Goal: Check status: Check status

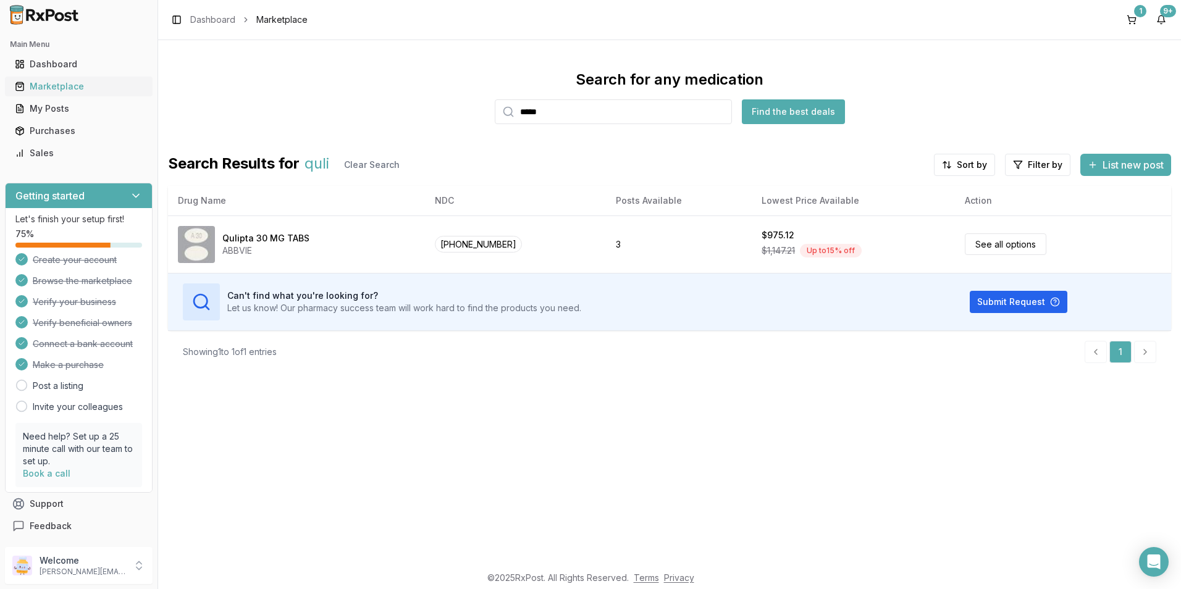
type input "****"
click at [41, 86] on div "Marketplace" at bounding box center [79, 86] width 128 height 12
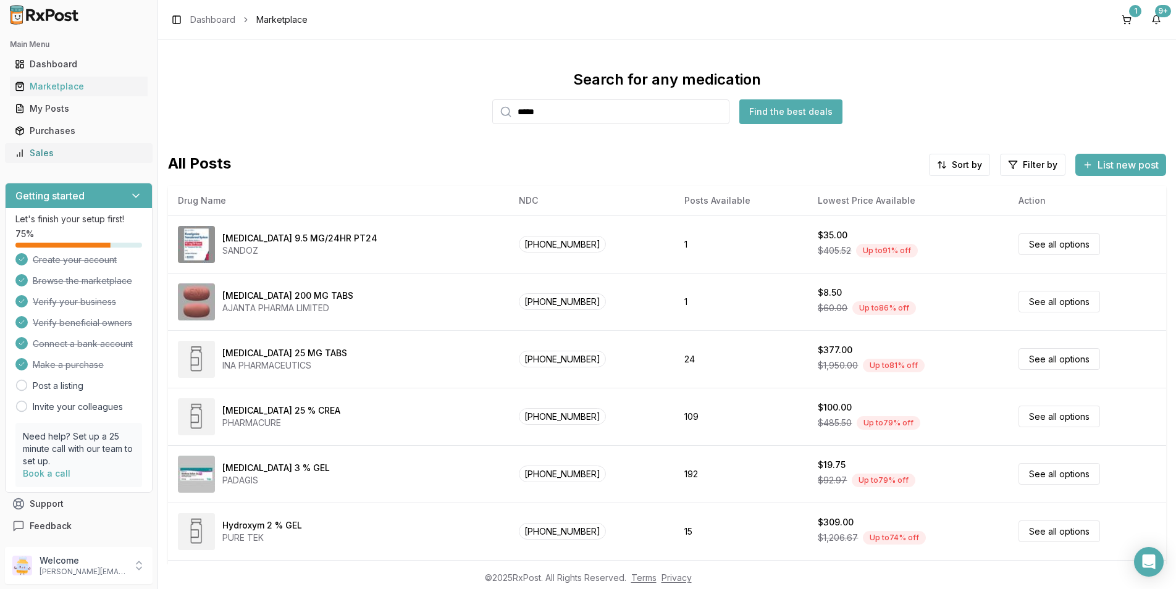
drag, startPoint x: 116, startPoint y: 131, endPoint x: 123, endPoint y: 153, distance: 23.4
click at [116, 132] on div "Purchases" at bounding box center [79, 131] width 128 height 12
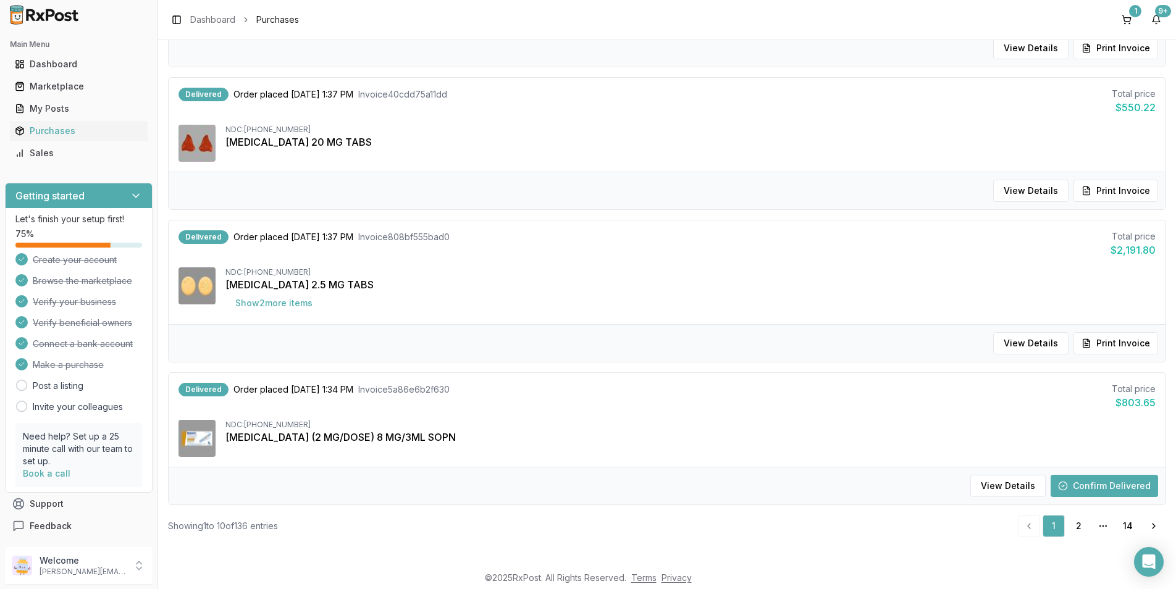
scroll to position [1123, 0]
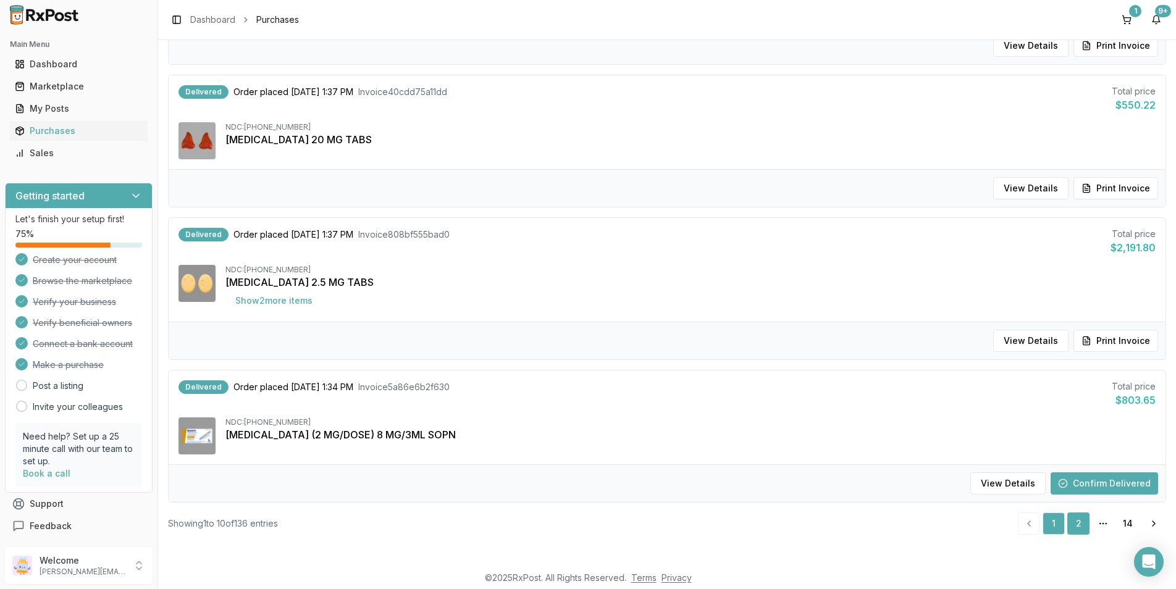
click at [1068, 523] on link "2" at bounding box center [1079, 524] width 22 height 22
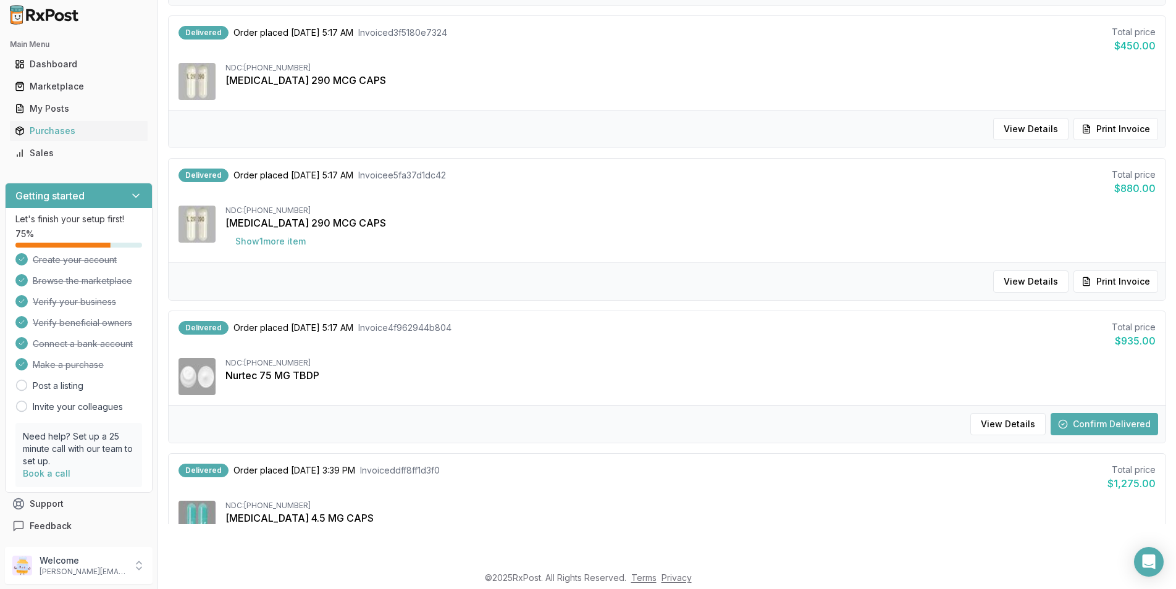
scroll to position [1142, 0]
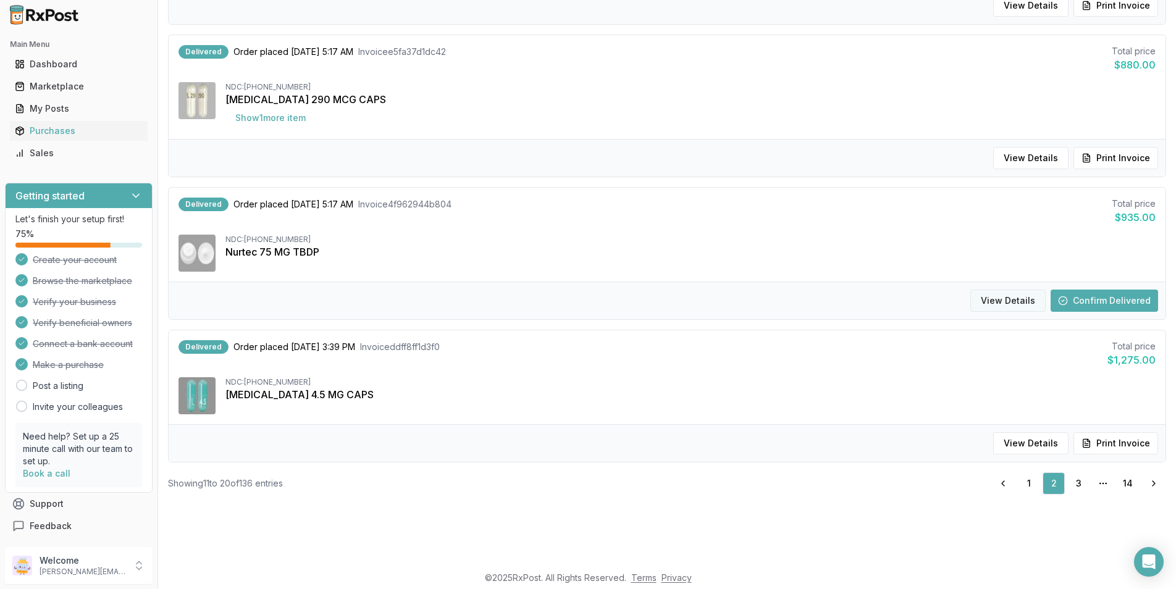
click at [1023, 303] on button "View Details" at bounding box center [1008, 301] width 75 height 22
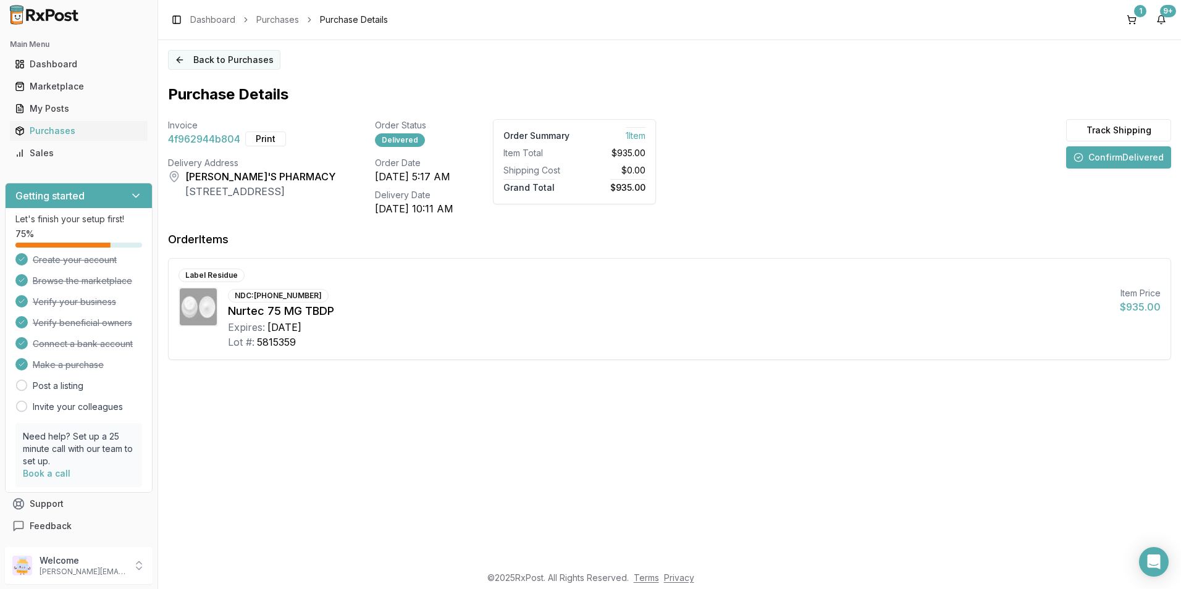
click at [221, 61] on button "Back to Purchases" at bounding box center [224, 60] width 112 height 20
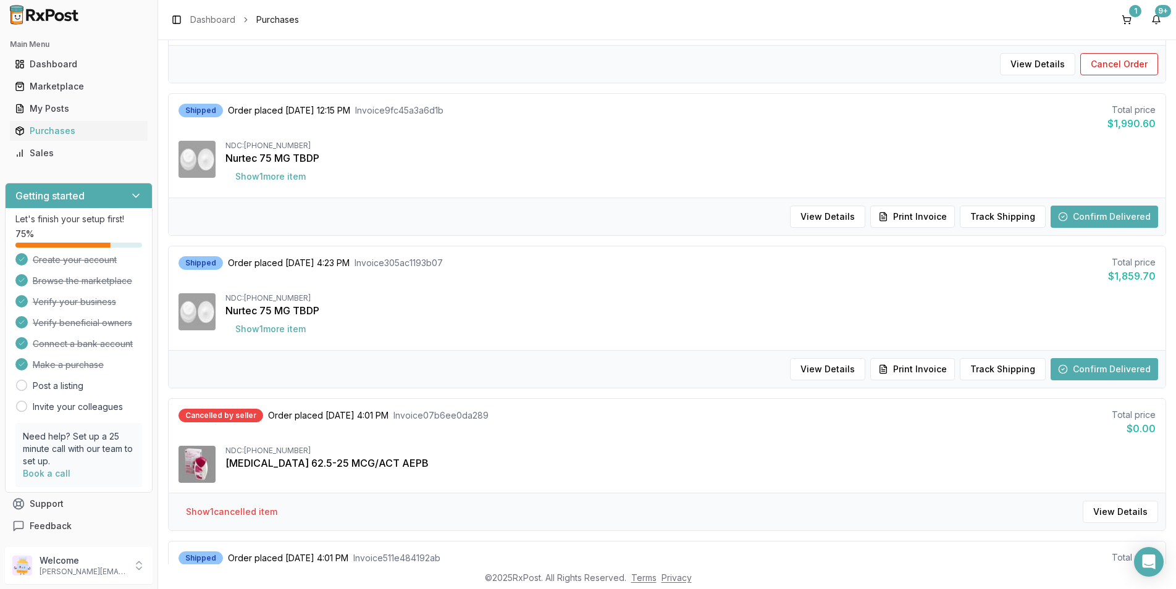
scroll to position [309, 0]
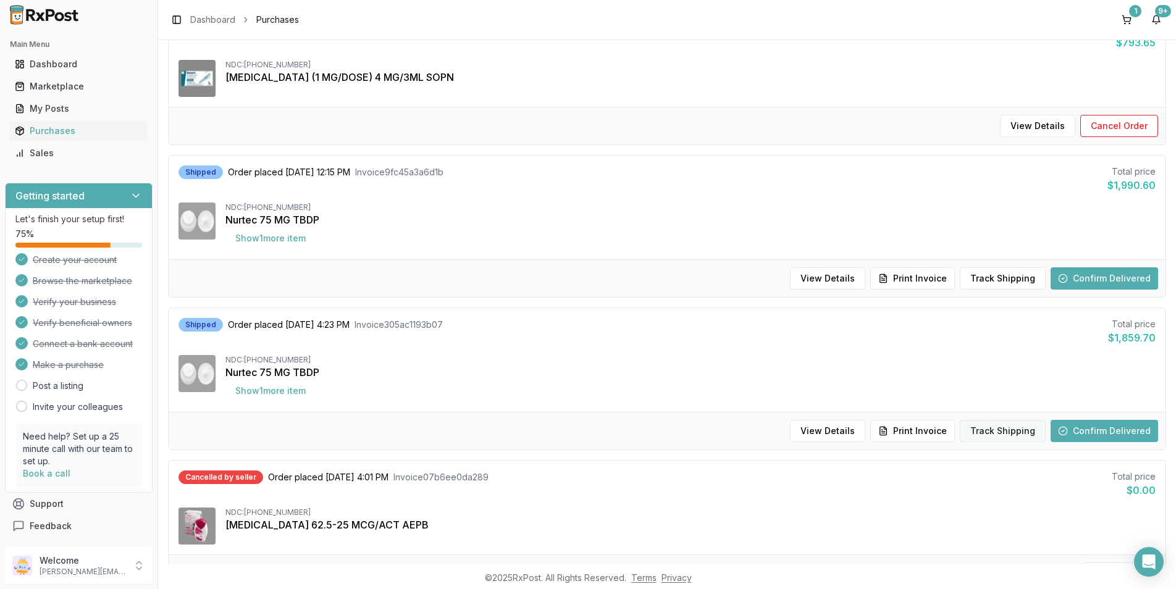
click at [987, 435] on button "Track Shipping" at bounding box center [1003, 431] width 86 height 22
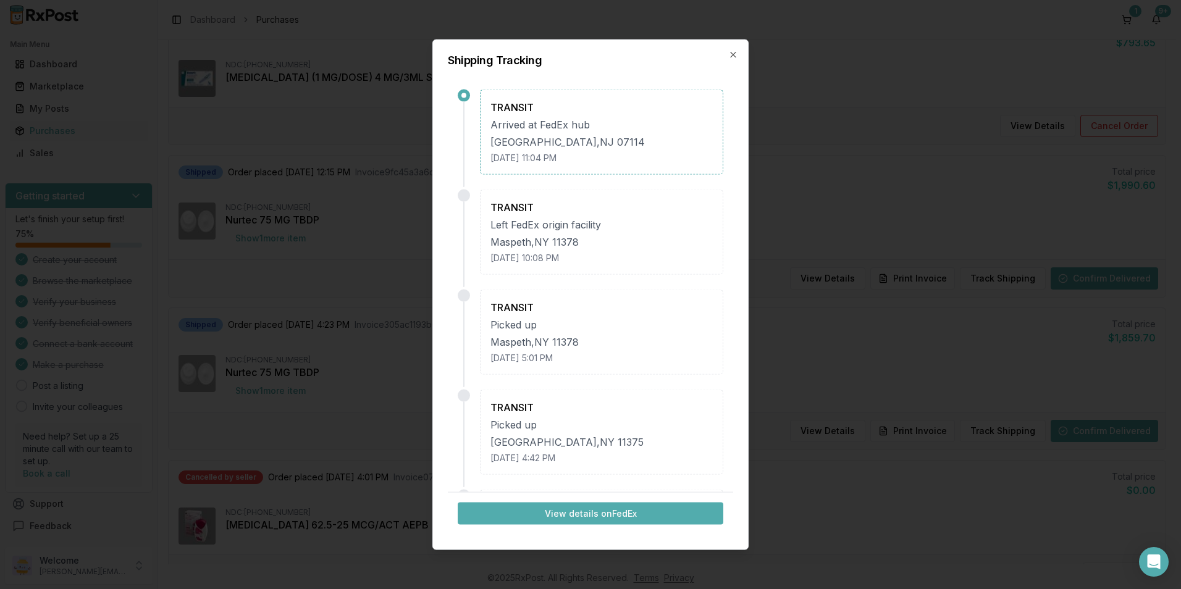
click at [584, 505] on button "View details on FedEx" at bounding box center [591, 513] width 266 height 22
click at [729, 52] on icon "button" at bounding box center [733, 55] width 10 height 10
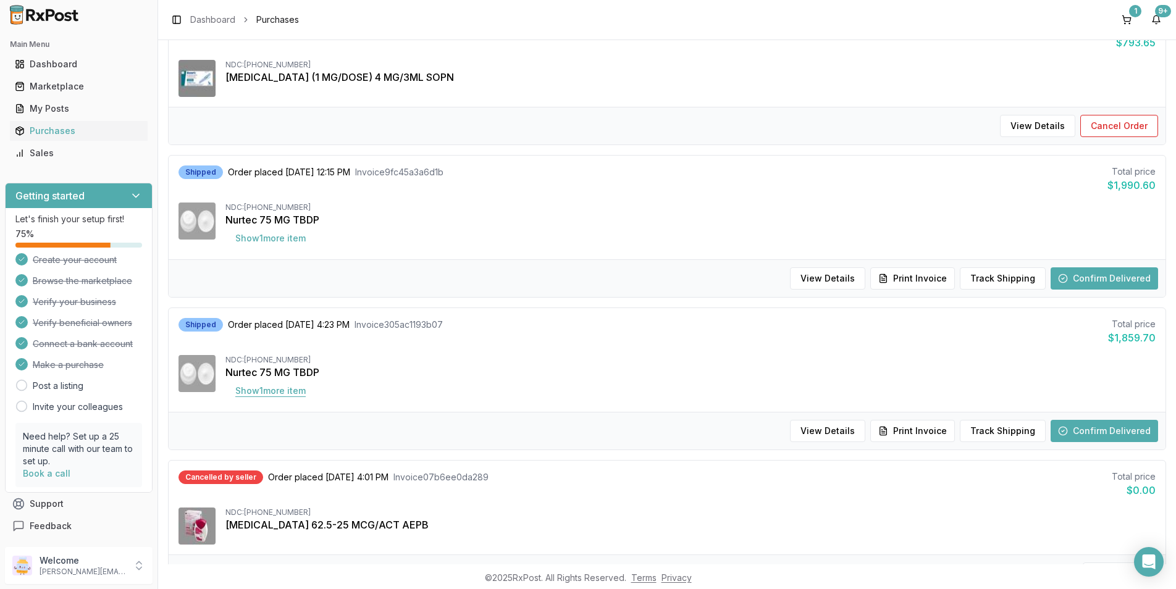
click at [256, 390] on button "Show 1 more item" at bounding box center [271, 391] width 90 height 22
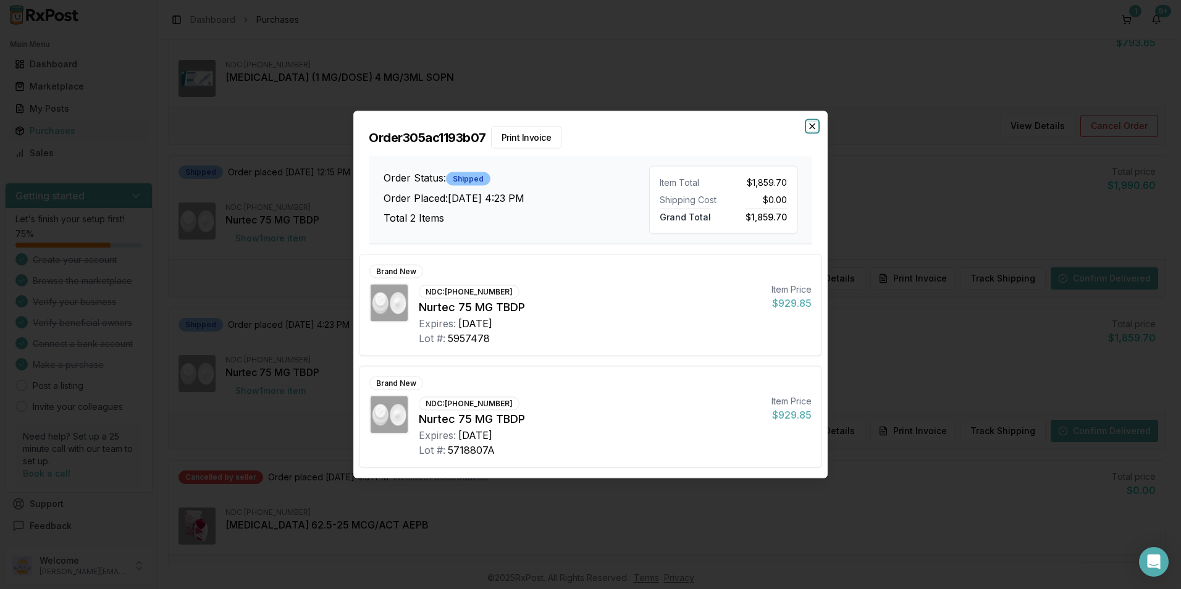
click at [814, 127] on icon "button" at bounding box center [812, 126] width 5 height 5
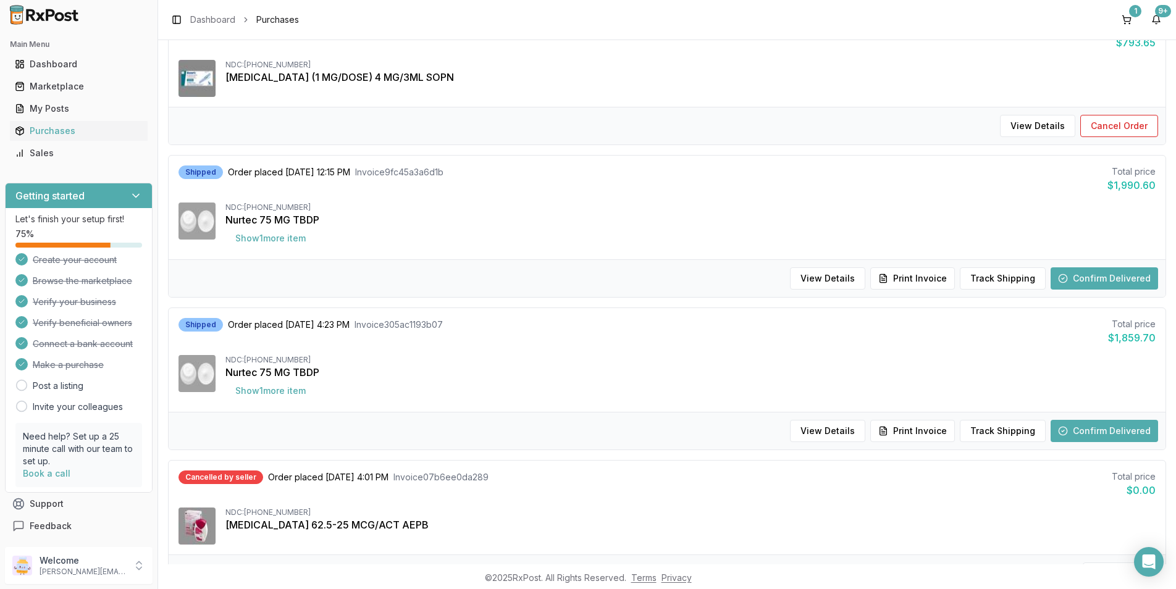
scroll to position [185, 0]
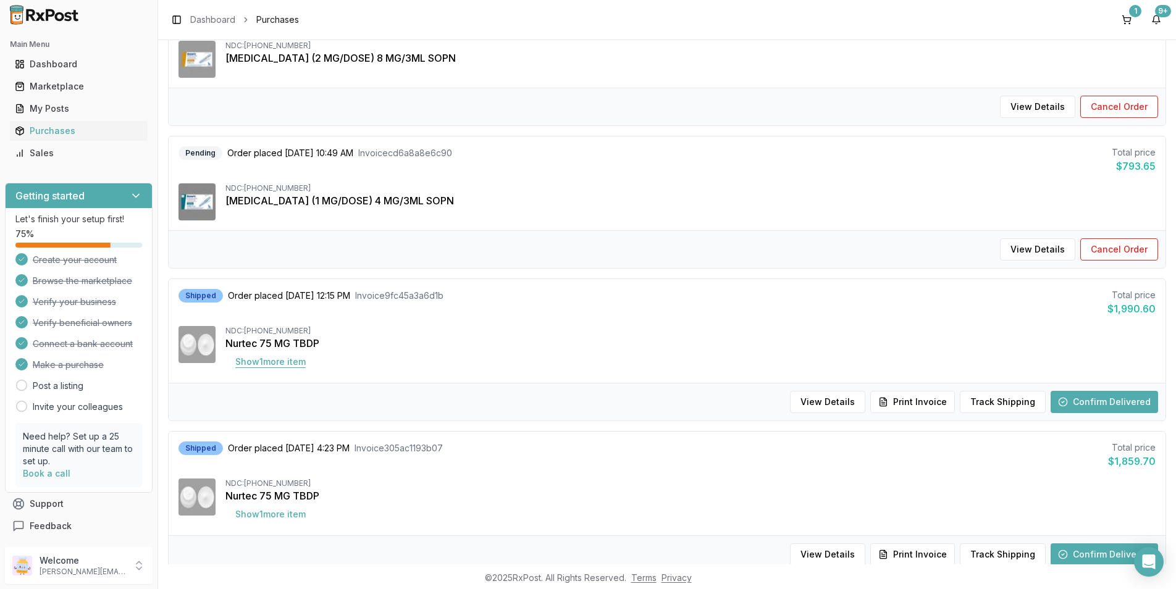
click at [285, 361] on button "Show 1 more item" at bounding box center [271, 362] width 90 height 22
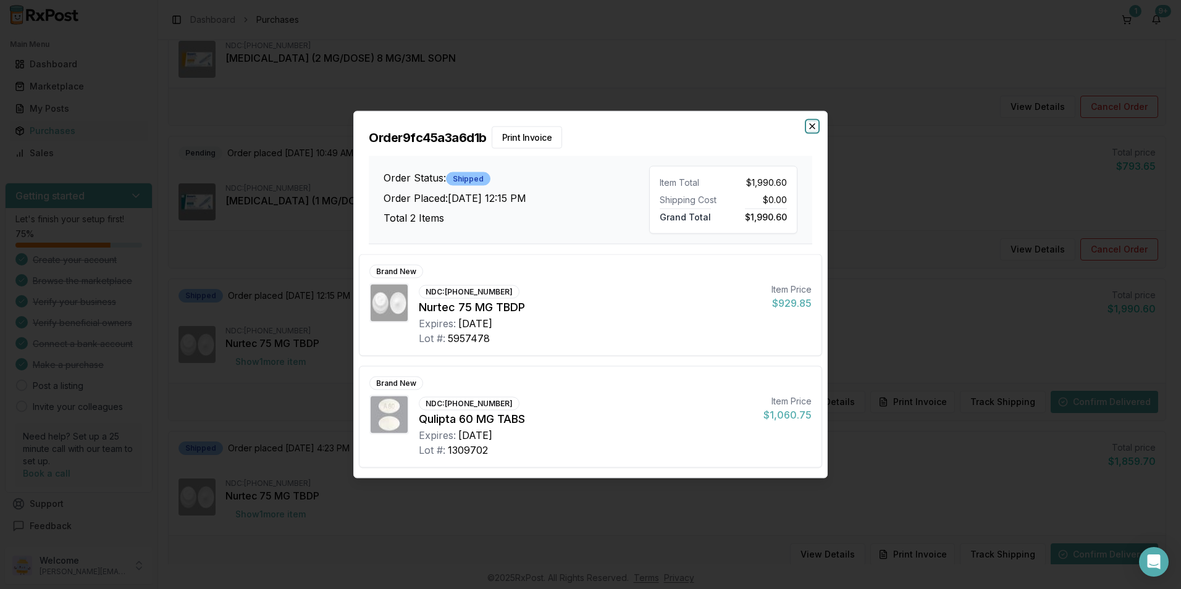
click at [816, 125] on icon "button" at bounding box center [813, 127] width 10 height 10
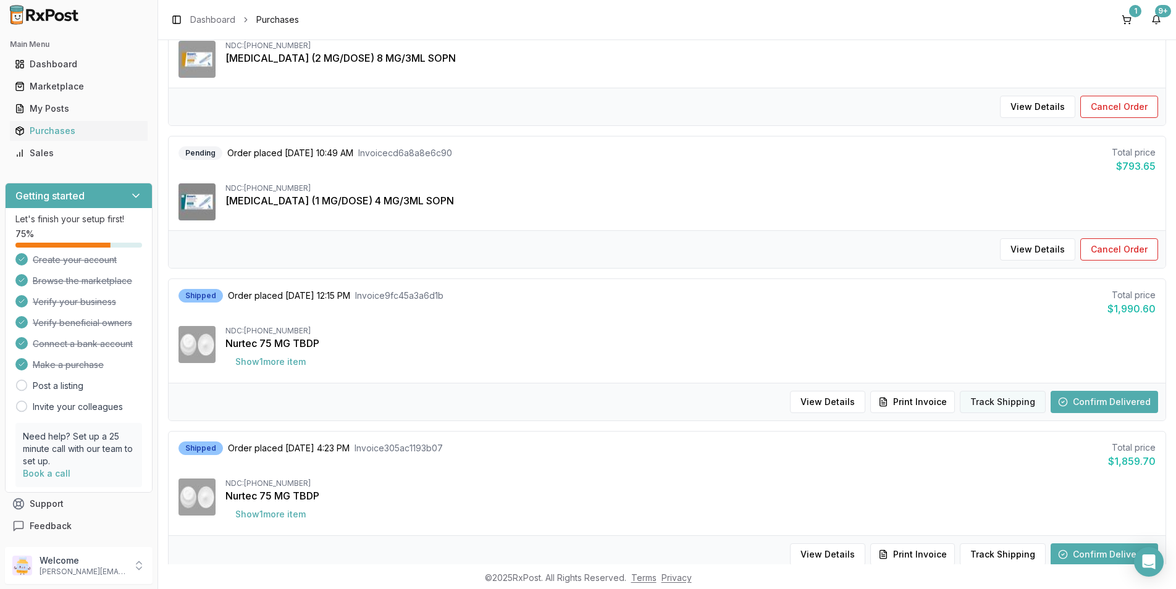
click at [1000, 407] on button "Track Shipping" at bounding box center [1003, 402] width 86 height 22
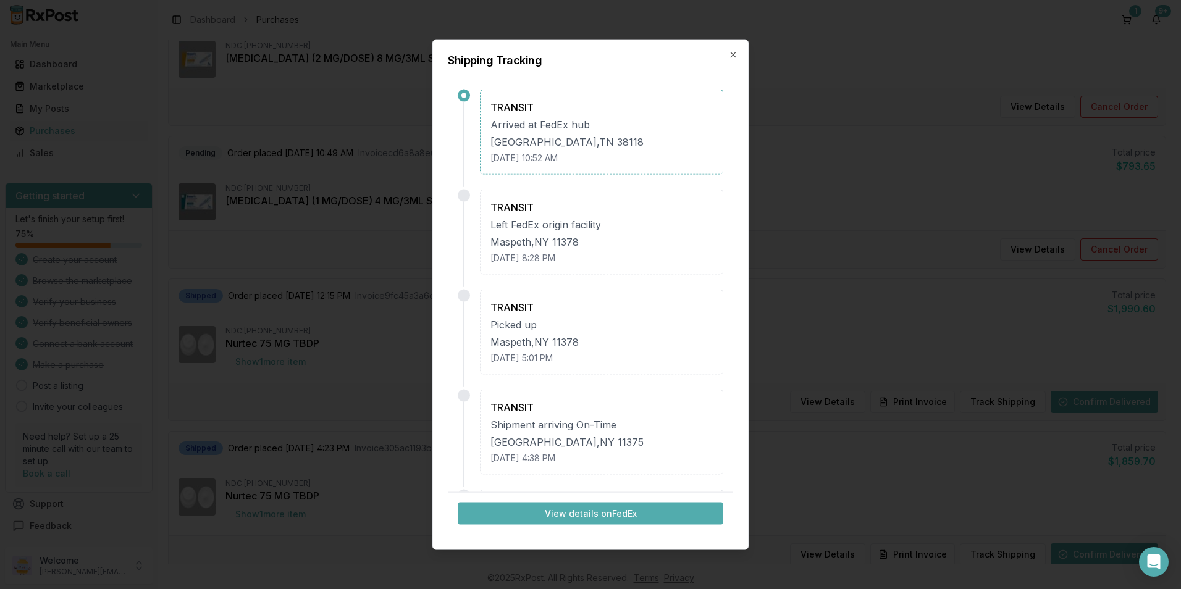
click at [578, 512] on button "View details on FedEx" at bounding box center [591, 513] width 266 height 22
click at [737, 52] on icon "button" at bounding box center [733, 55] width 10 height 10
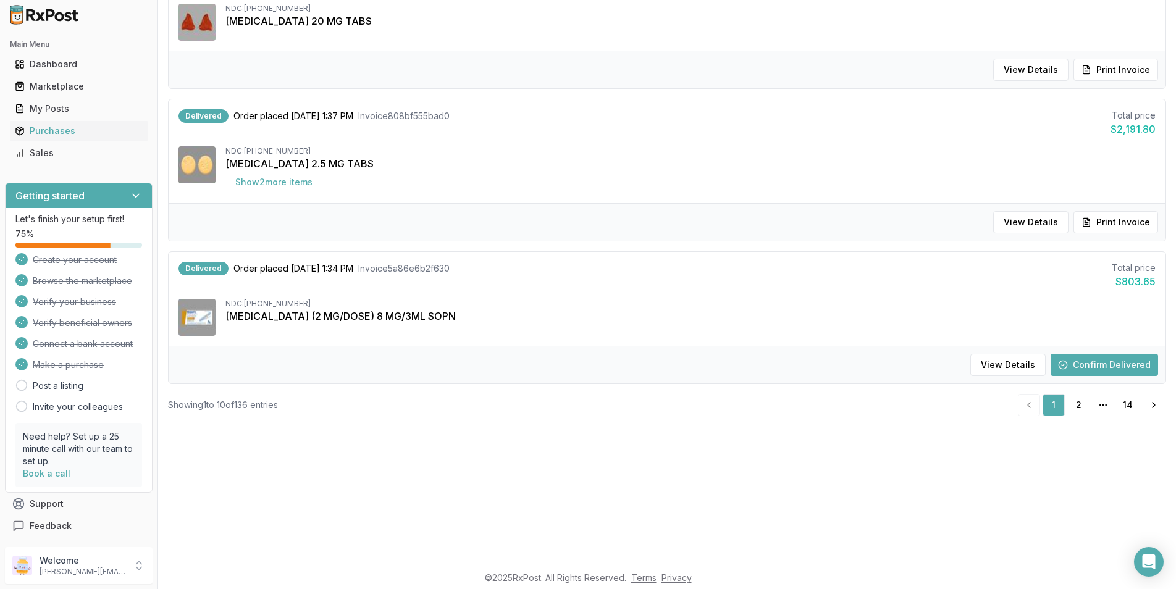
scroll to position [124, 0]
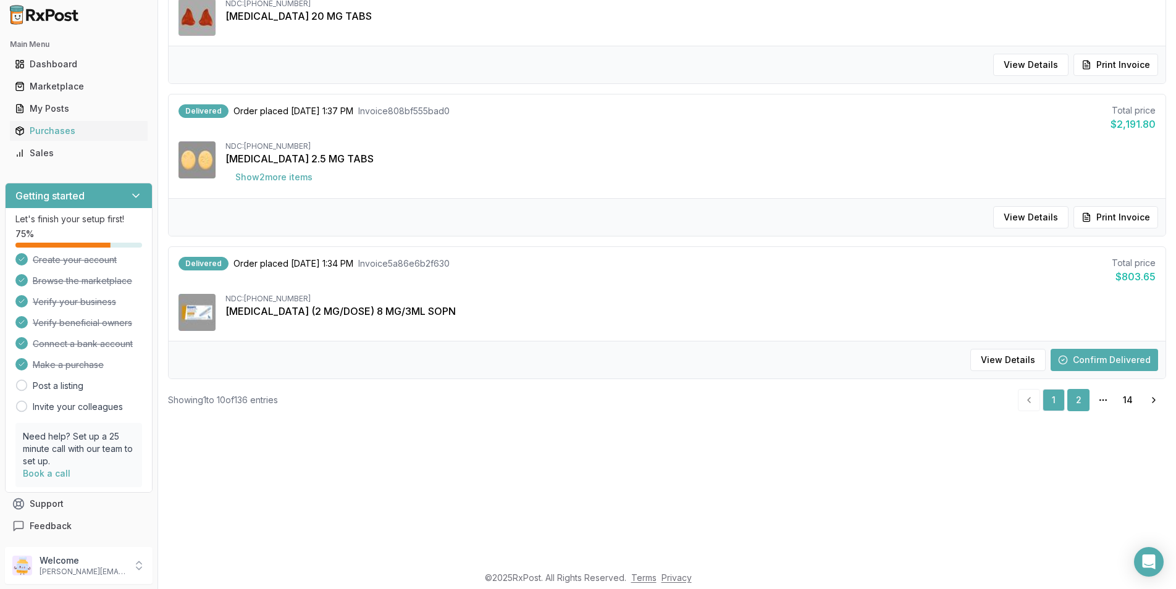
click at [1068, 403] on link "2" at bounding box center [1079, 400] width 22 height 22
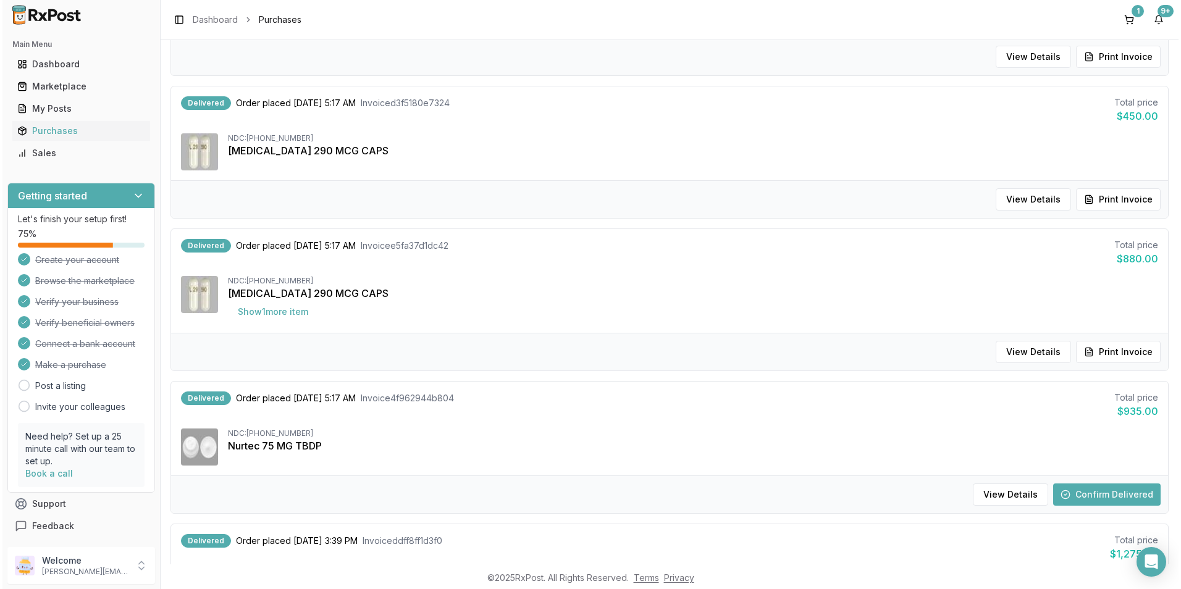
scroll to position [1142, 0]
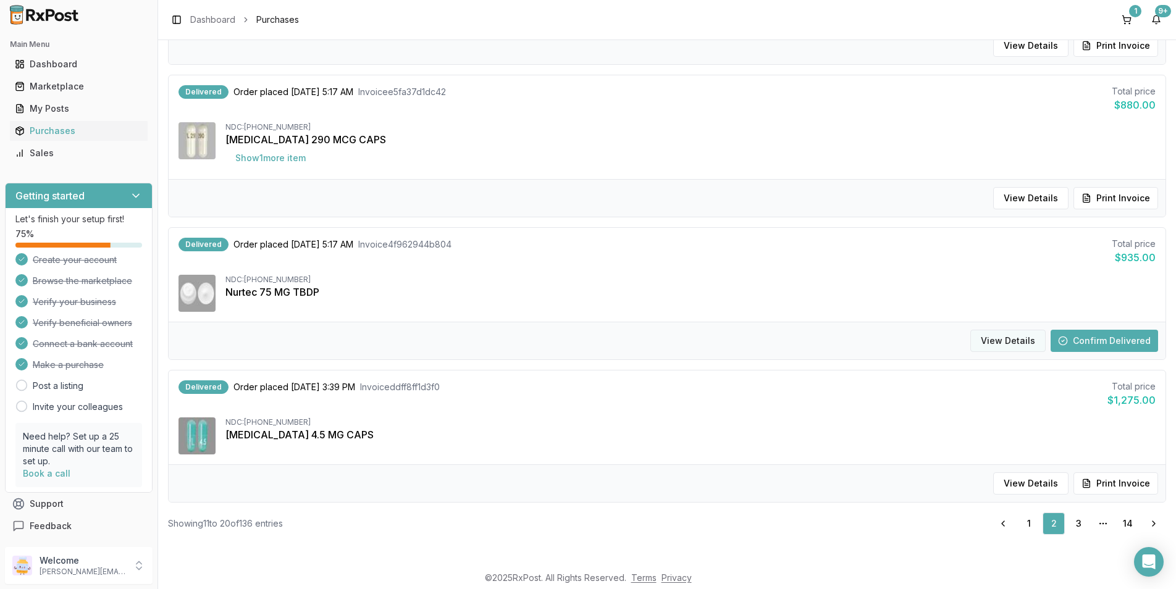
click at [1000, 339] on button "View Details" at bounding box center [1008, 341] width 75 height 22
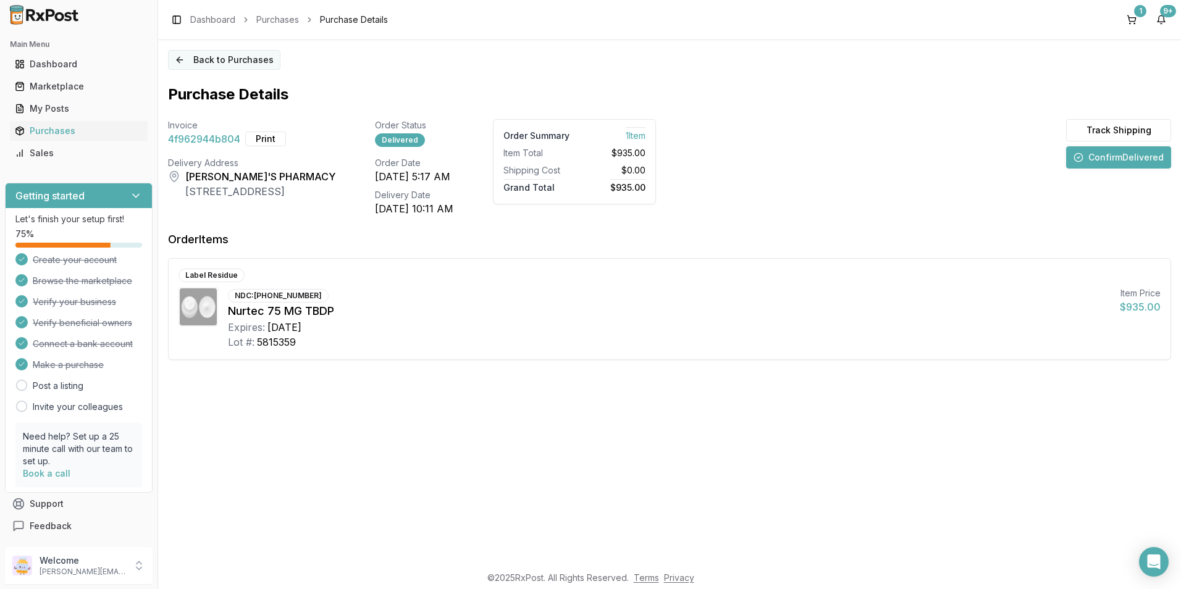
click at [236, 66] on button "Back to Purchases" at bounding box center [224, 60] width 112 height 20
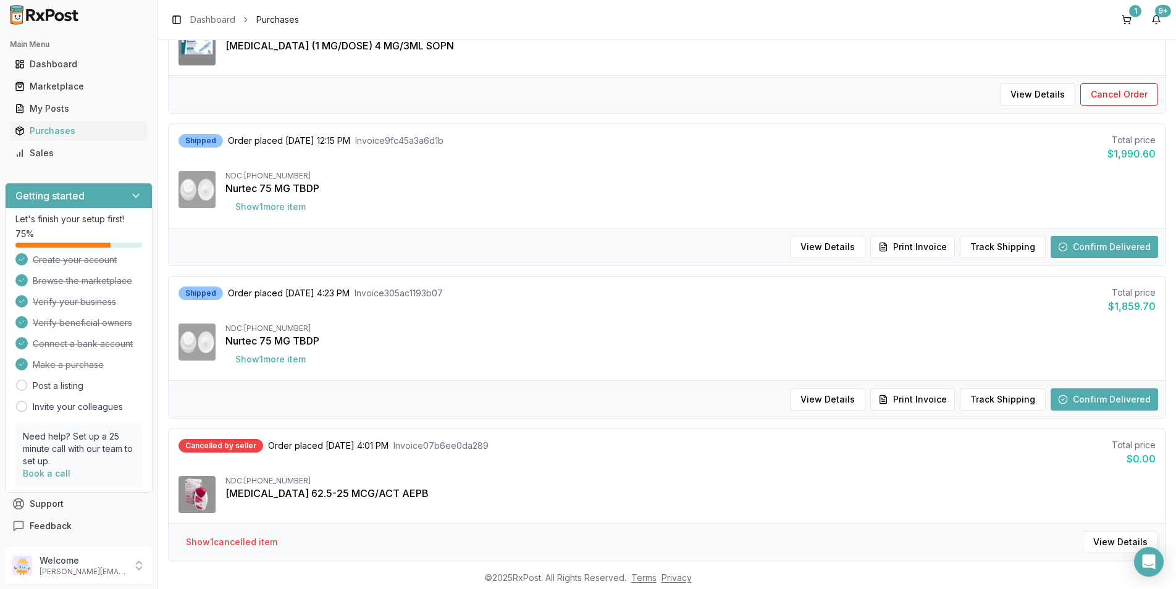
scroll to position [319, 0]
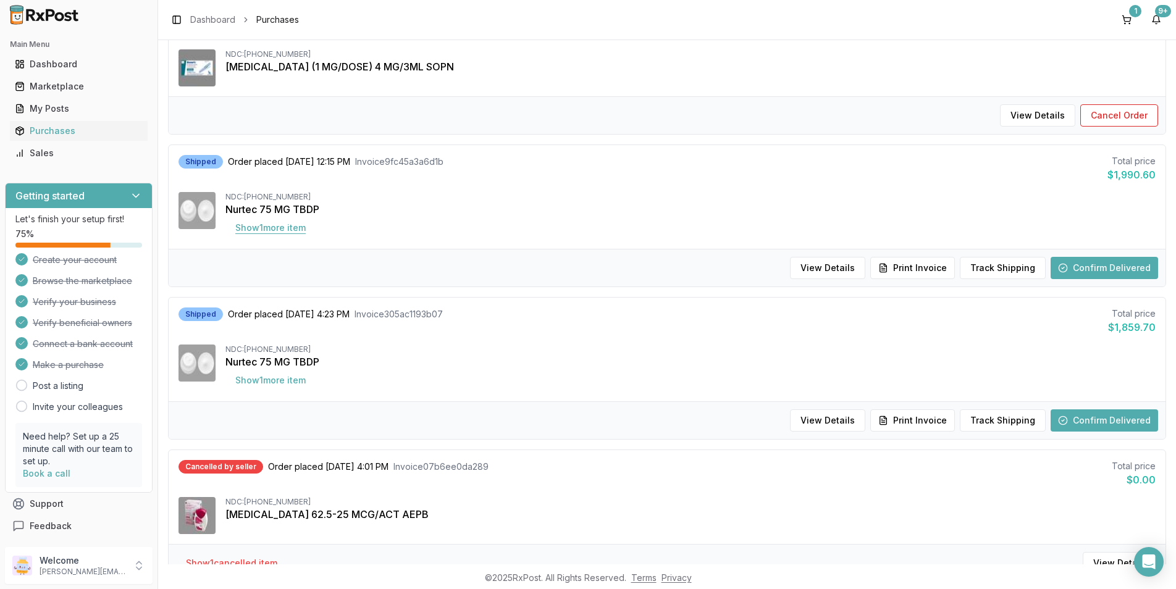
click at [293, 229] on button "Show 1 more item" at bounding box center [271, 228] width 90 height 22
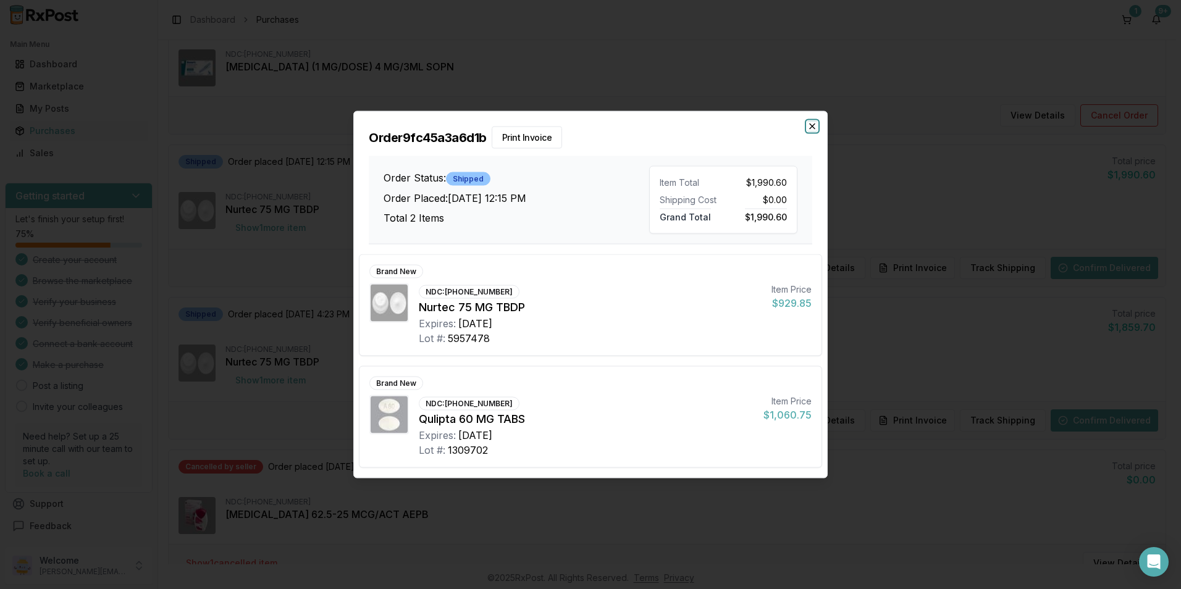
click at [814, 124] on icon "button" at bounding box center [813, 127] width 10 height 10
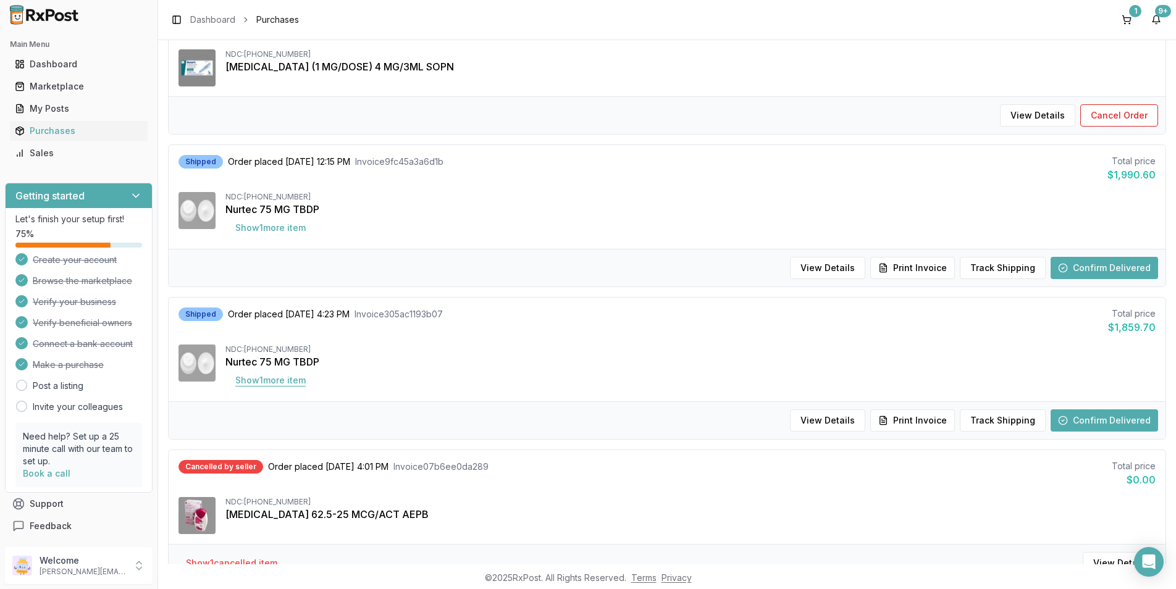
click at [264, 378] on button "Show 1 more item" at bounding box center [271, 380] width 90 height 22
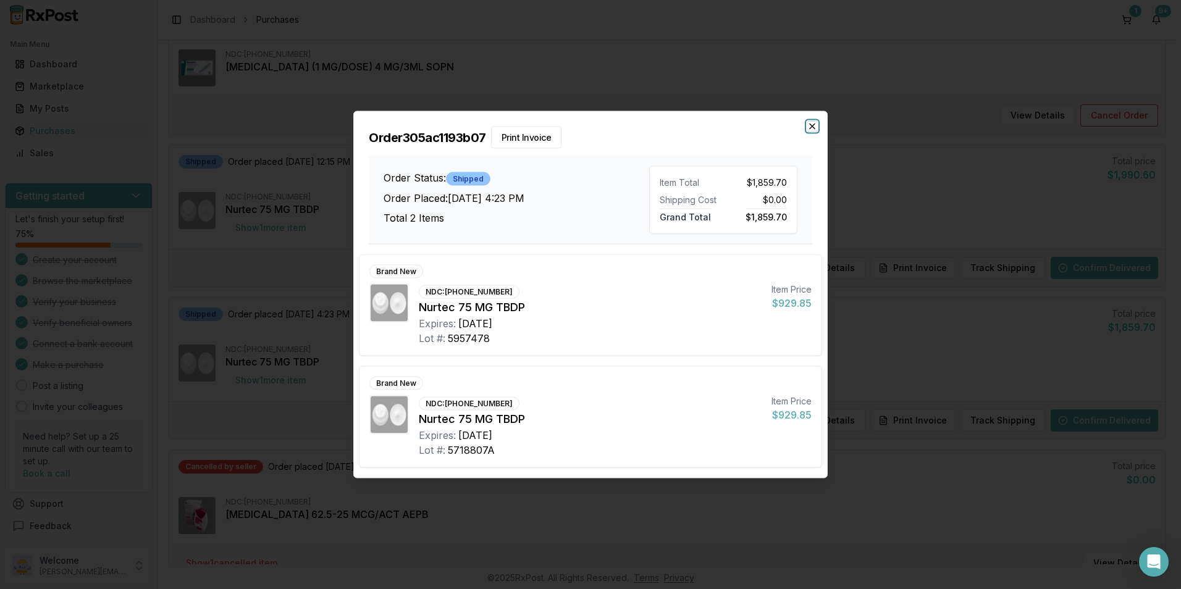
click at [812, 127] on icon "button" at bounding box center [812, 126] width 5 height 5
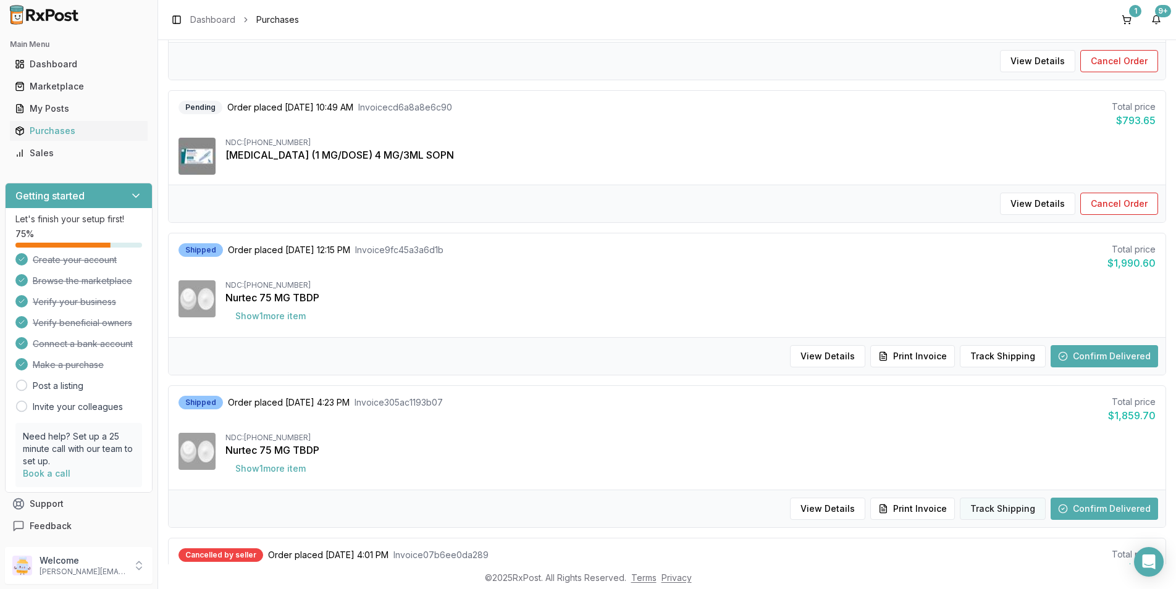
scroll to position [247, 0]
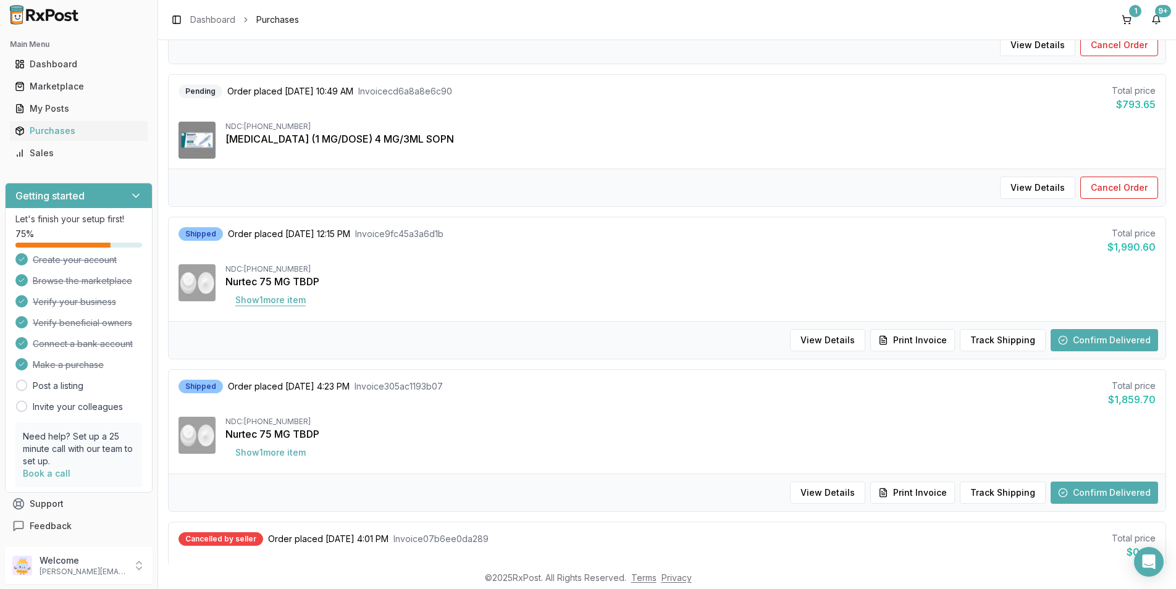
click at [303, 302] on button "Show 1 more item" at bounding box center [271, 300] width 90 height 22
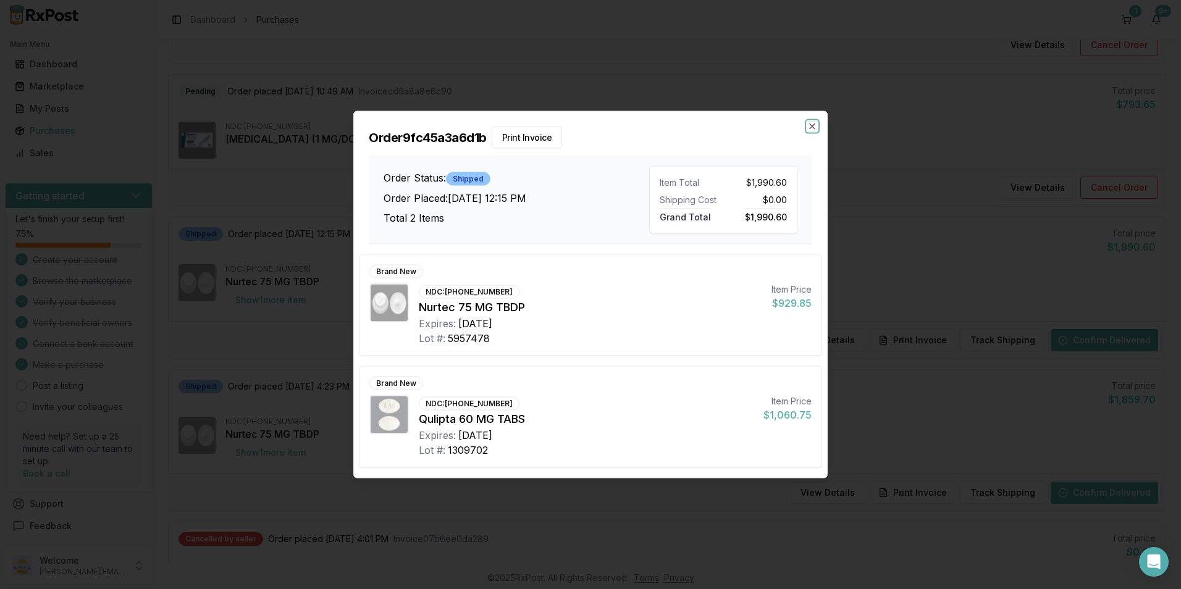
click at [814, 126] on icon "button" at bounding box center [813, 127] width 10 height 10
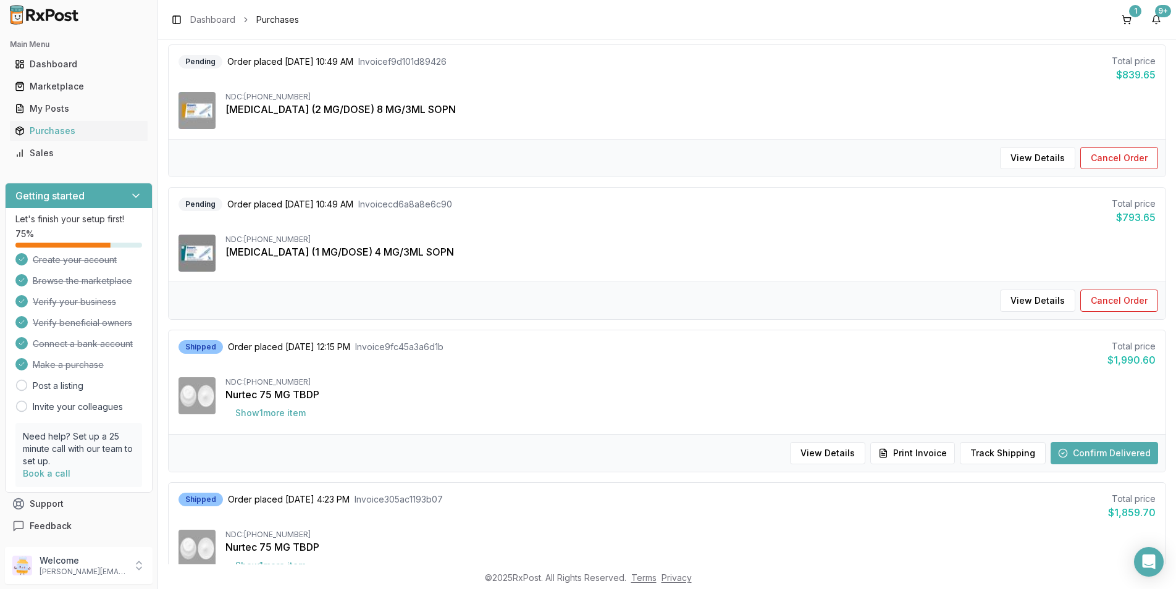
scroll to position [0, 0]
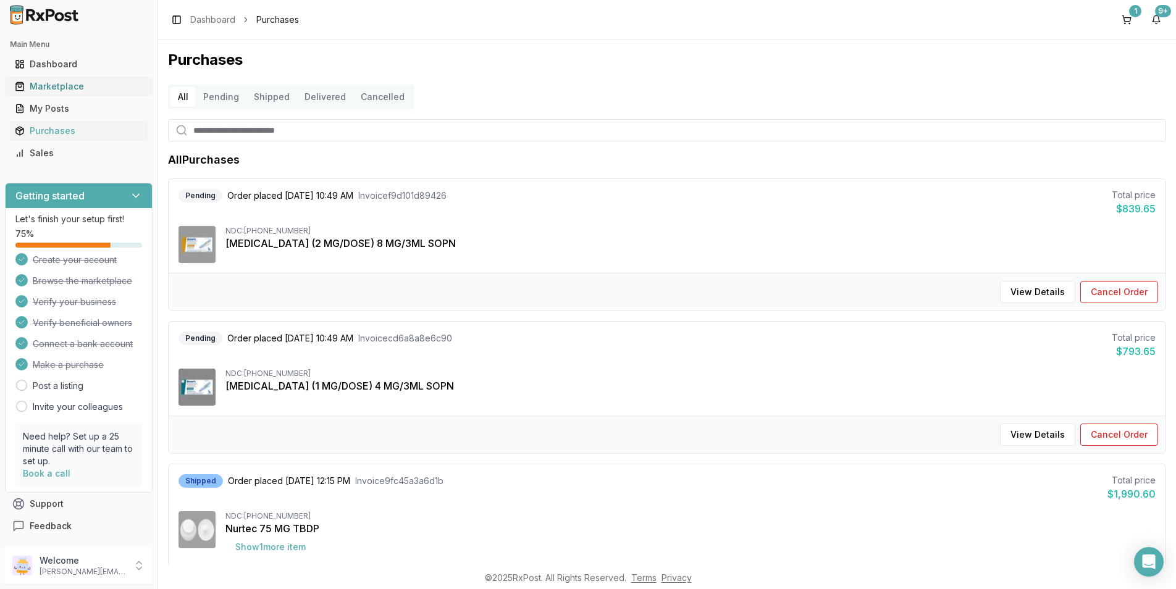
click at [72, 86] on div "Marketplace" at bounding box center [79, 86] width 128 height 12
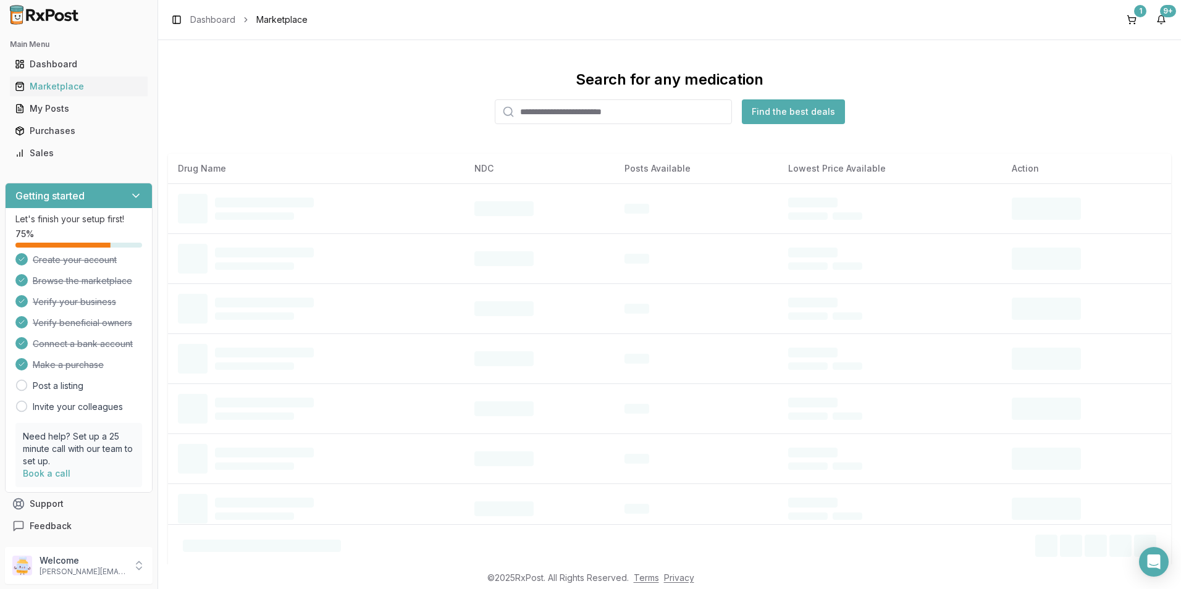
click at [518, 109] on input "search" at bounding box center [613, 111] width 237 height 25
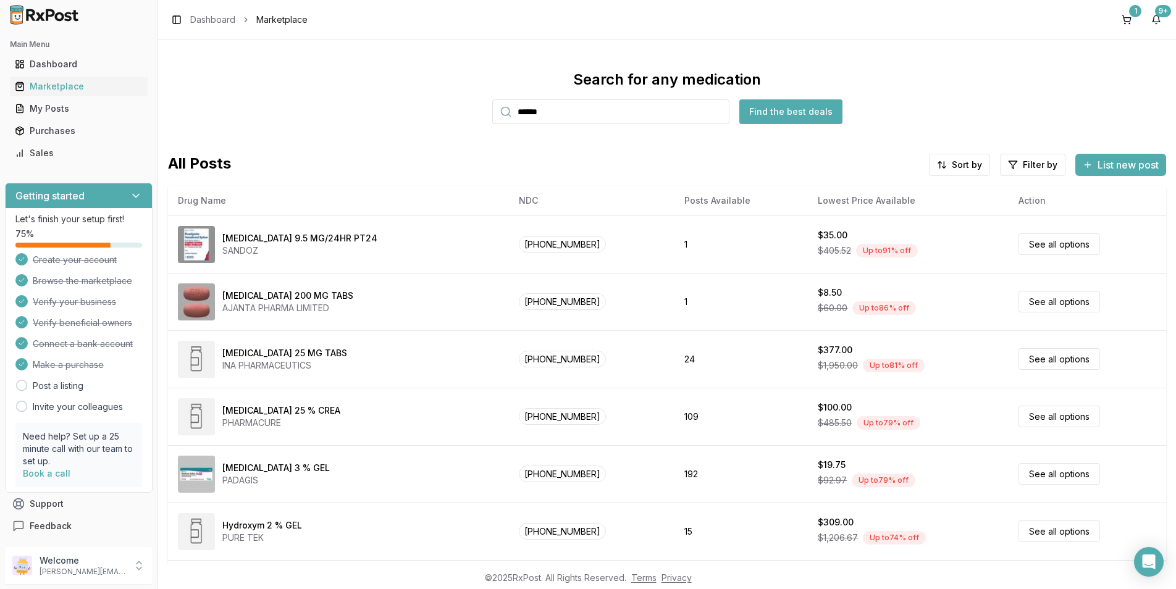
type input "******"
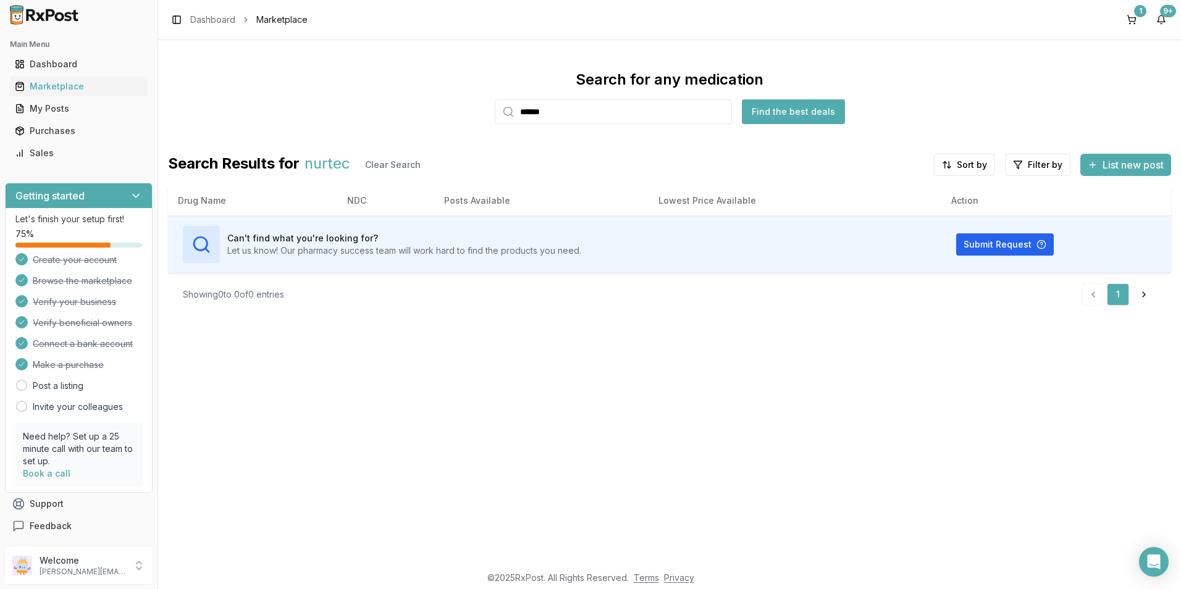
drag, startPoint x: 610, startPoint y: 112, endPoint x: 495, endPoint y: 112, distance: 114.9
click at [495, 112] on div "Search for any medication ****** Find the best deals" at bounding box center [669, 97] width 1003 height 54
click at [720, 113] on input "******" at bounding box center [613, 111] width 237 height 25
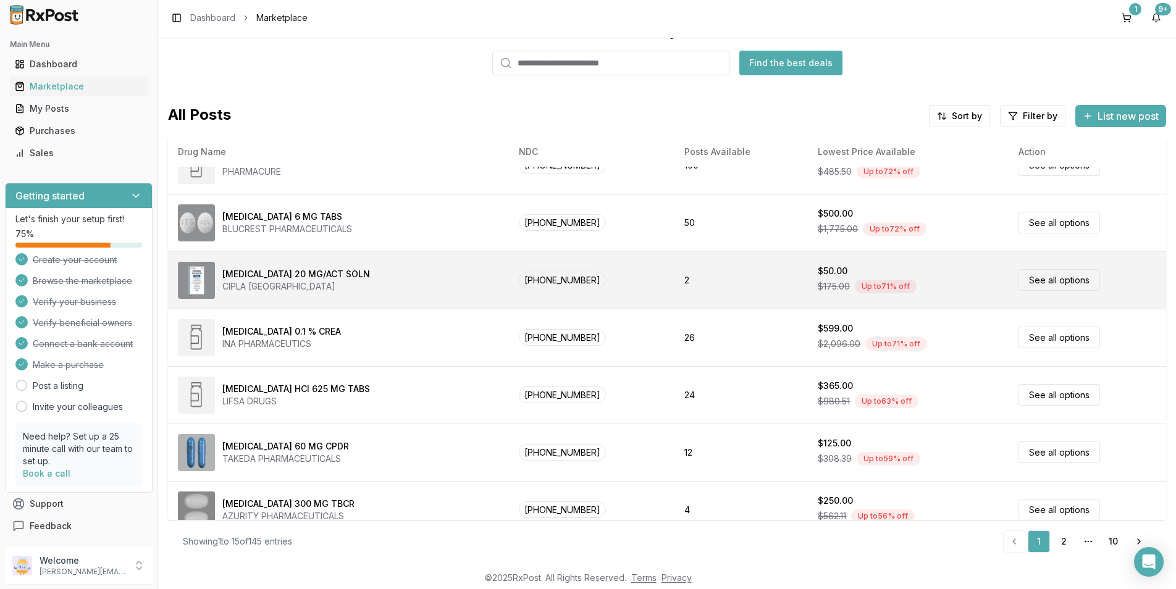
scroll to position [508, 0]
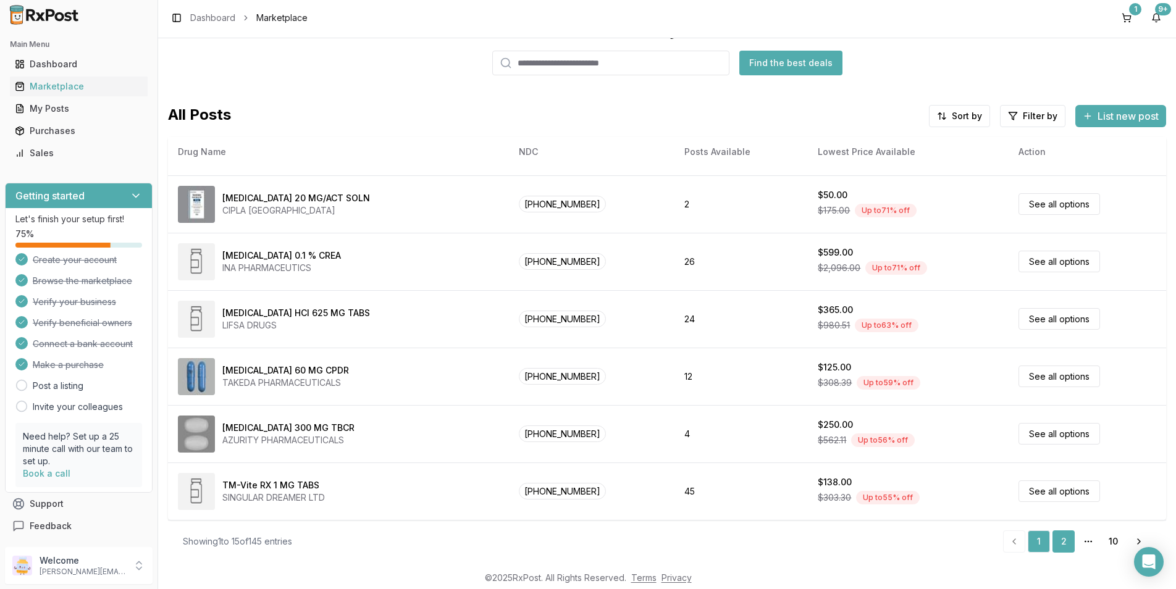
click at [1061, 542] on link "2" at bounding box center [1064, 542] width 22 height 22
